Goal: Information Seeking & Learning: Learn about a topic

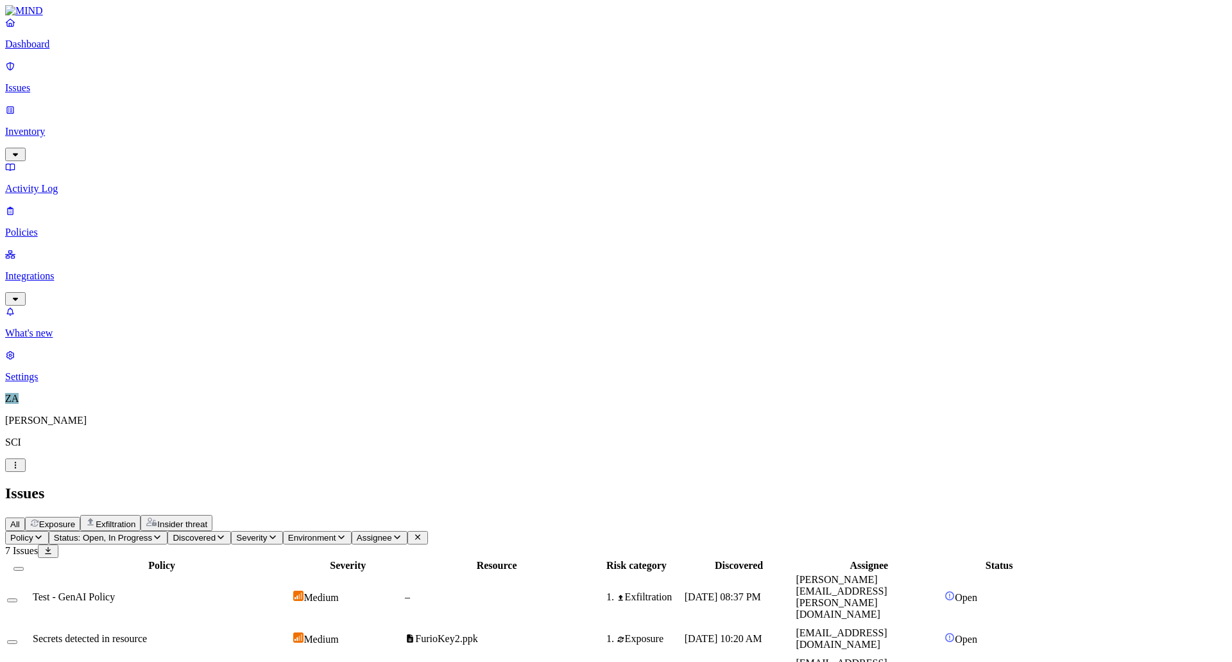
click at [26, 90] on div "Dashboard Issues Inventory Activity Log Policies Integrations" at bounding box center [616, 161] width 1222 height 289
click at [52, 126] on p "Inventory" at bounding box center [616, 132] width 1222 height 12
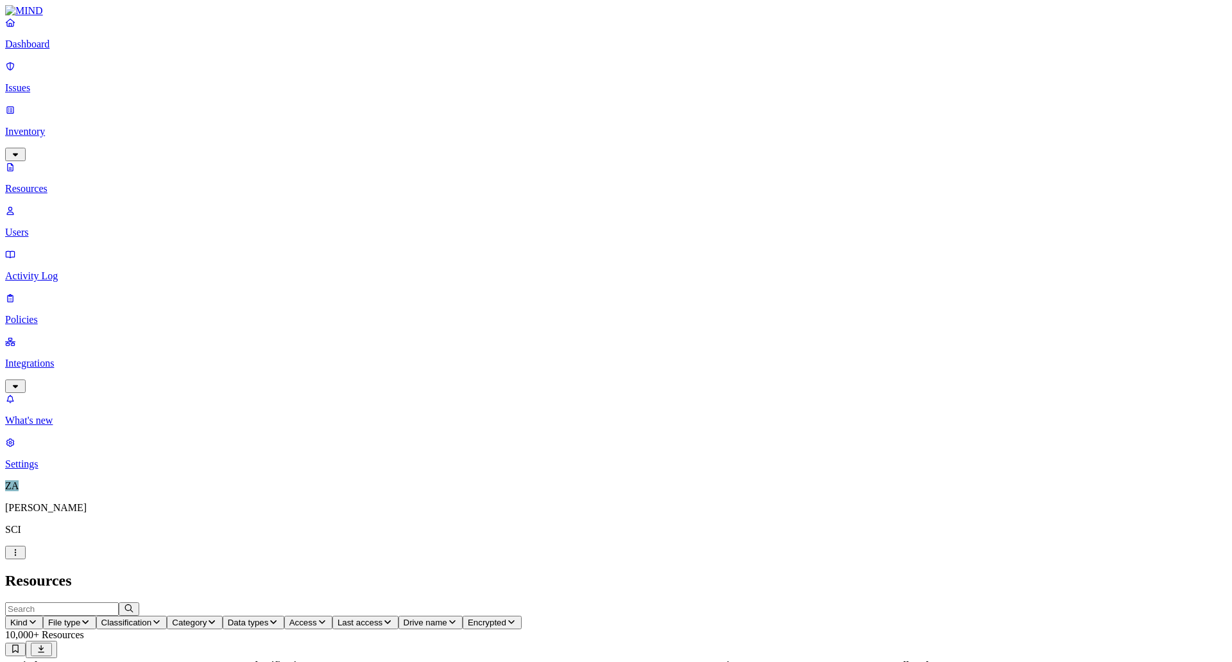
click at [45, 82] on p "Issues" at bounding box center [616, 88] width 1222 height 12
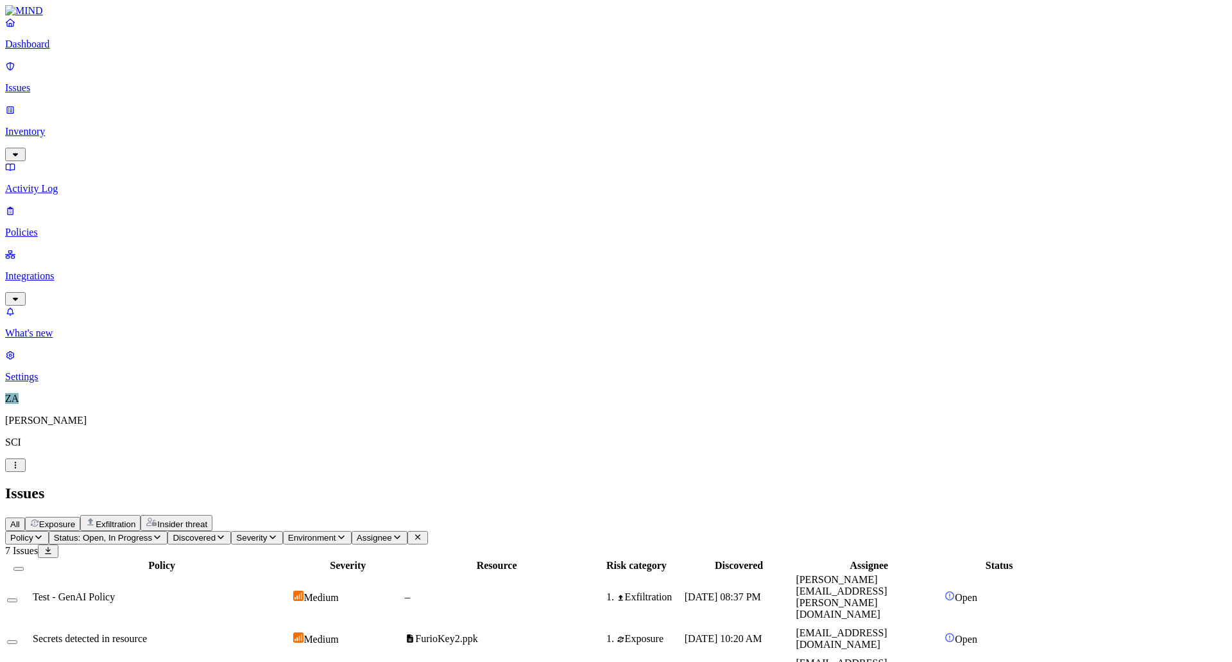
click at [37, 227] on p "Policies" at bounding box center [616, 233] width 1222 height 12
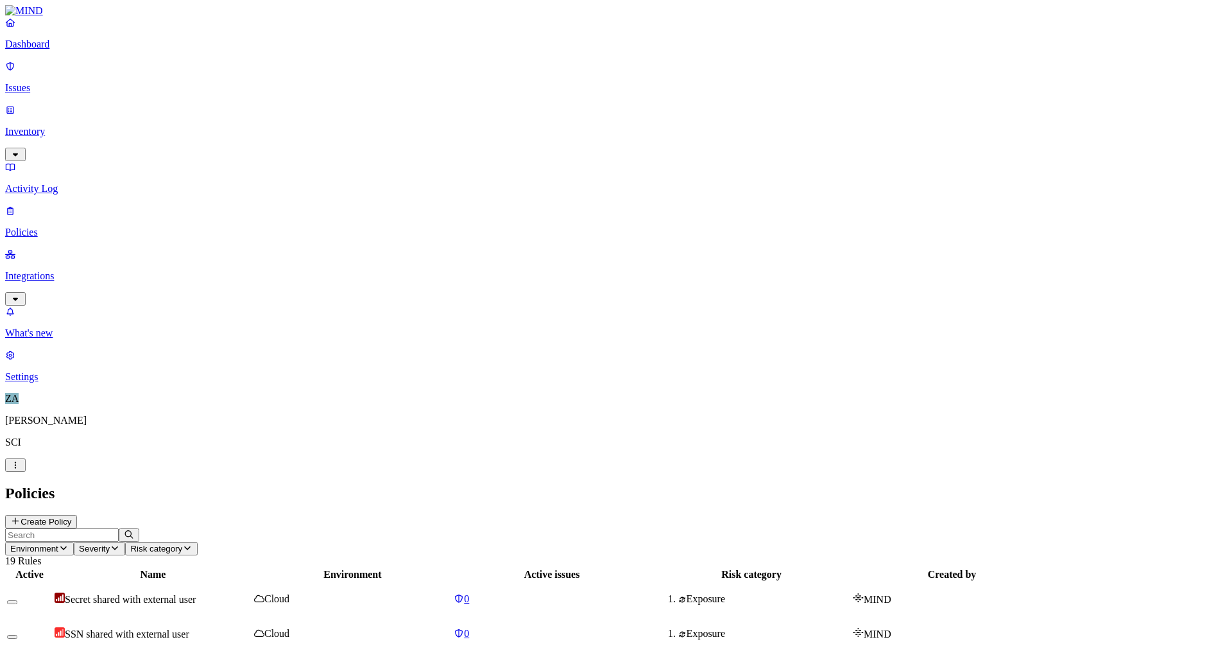
click at [33, 82] on p "Issues" at bounding box center [616, 88] width 1222 height 12
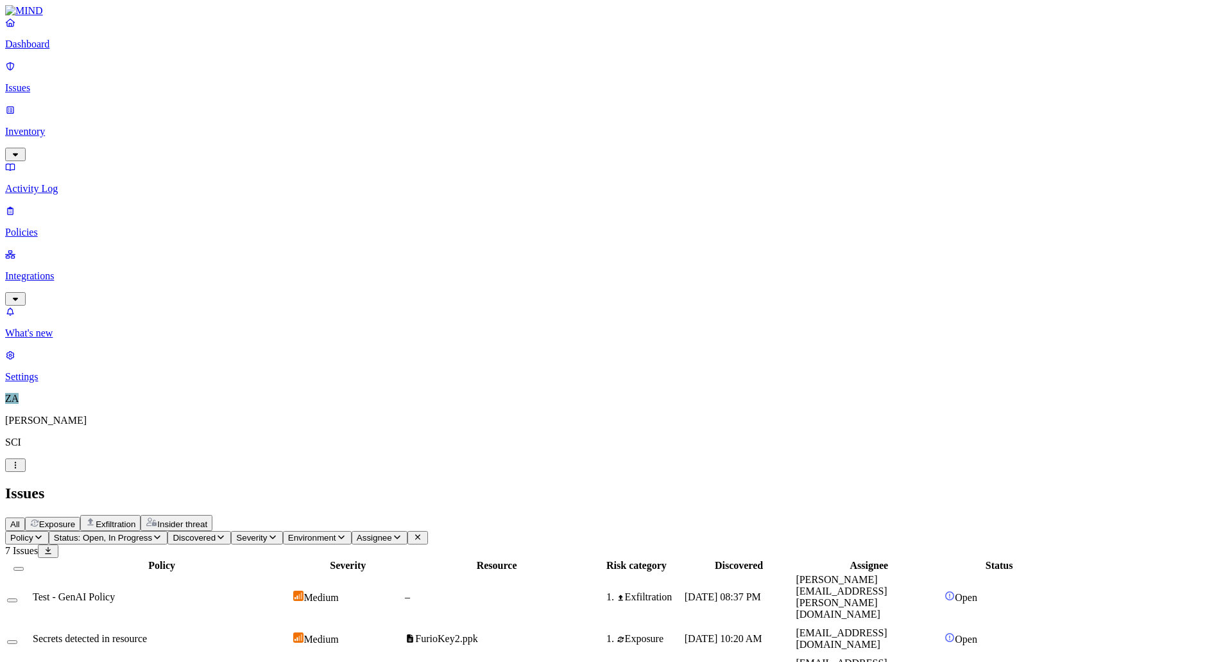
click at [147, 633] on span "Secrets detected in resource" at bounding box center [90, 638] width 114 height 11
click at [291, 591] on div "Test - GenAI Policy" at bounding box center [162, 597] width 258 height 12
click at [147, 633] on span "Secrets detected in resource" at bounding box center [90, 638] width 114 height 11
click at [264, 591] on div "Test - GenAI Policy" at bounding box center [162, 597] width 258 height 12
